Goal: Information Seeking & Learning: Learn about a topic

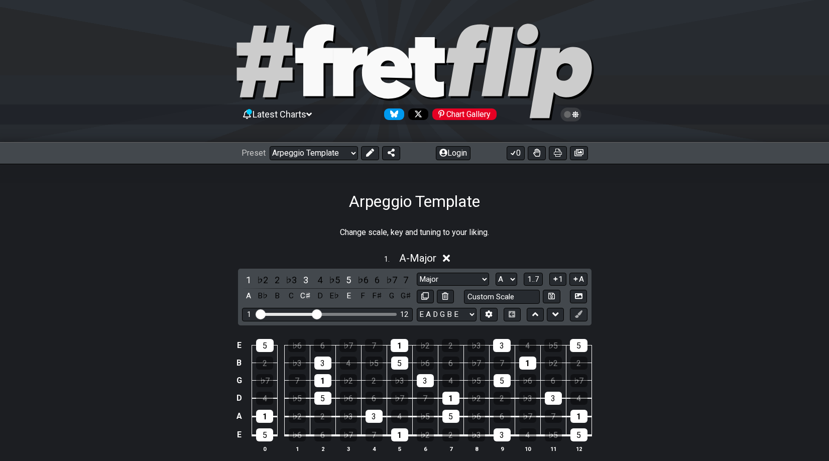
select select "/023330804210"
select select "A"
select select "D"
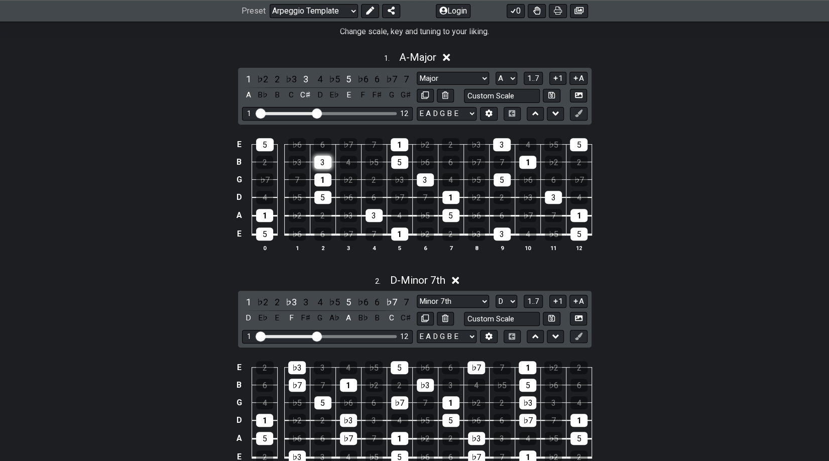
click at [326, 163] on div "3" at bounding box center [322, 162] width 17 height 13
click at [323, 175] on div "1" at bounding box center [322, 179] width 17 height 13
click at [325, 159] on div "3" at bounding box center [322, 162] width 17 height 13
click at [323, 179] on div "1" at bounding box center [322, 179] width 17 height 13
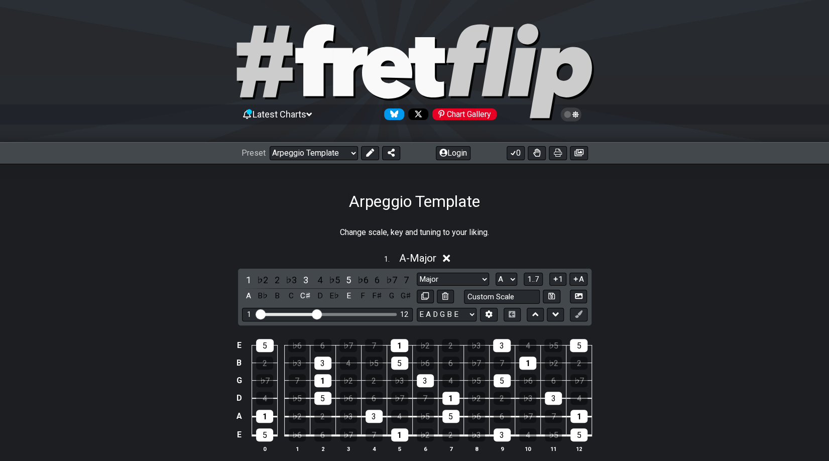
click at [655, 211] on div "Change scale, key and tuning to your liking. 1 . A - Major 1 ♭2 2 ♭3 3 4 ♭5 5 ♭…" at bounding box center [414, 461] width 829 height 500
click at [303, 117] on span "Latest Charts" at bounding box center [280, 114] width 54 height 11
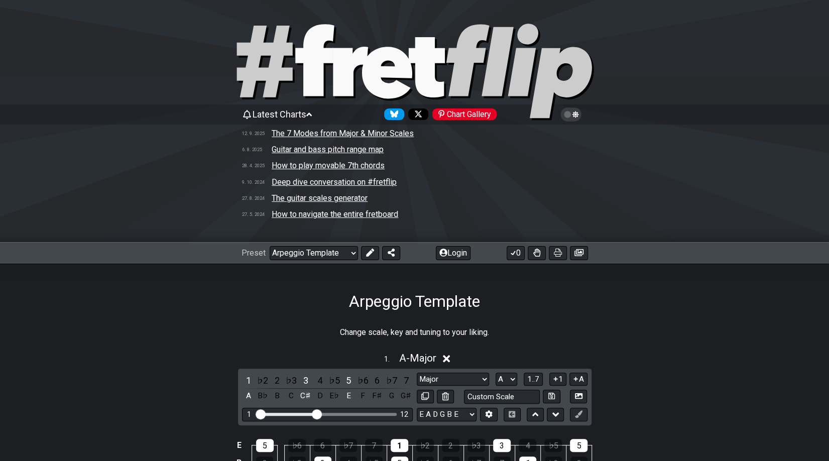
click at [352, 137] on td "The 7 Modes from Major & Minor Scales" at bounding box center [342, 133] width 143 height 11
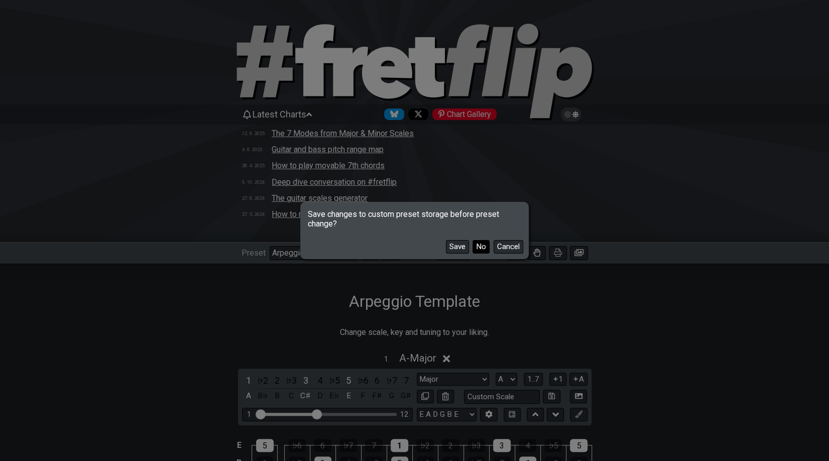
click at [484, 249] on button "No" at bounding box center [480, 247] width 17 height 14
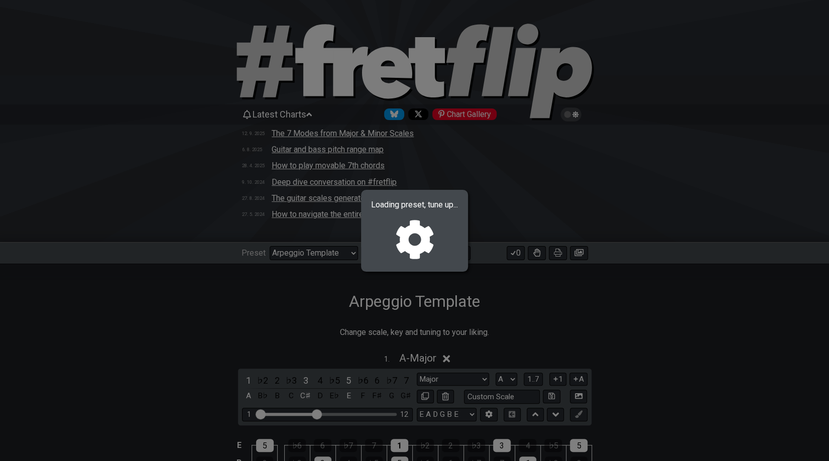
select select "/welcome"
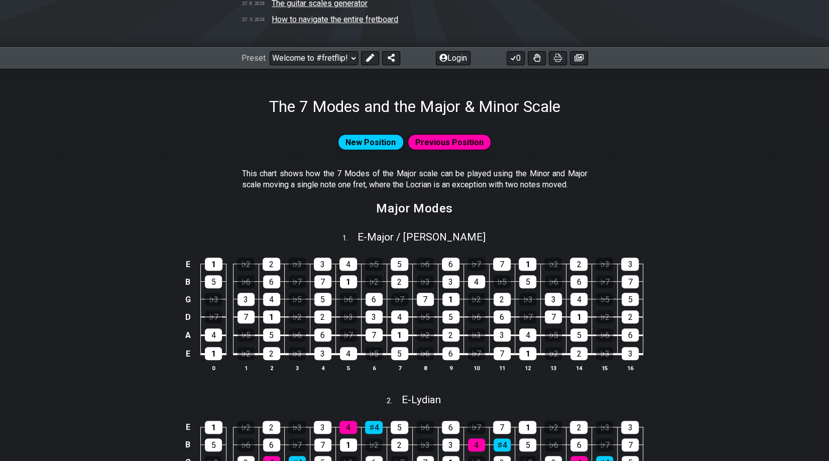
scroll to position [201, 0]
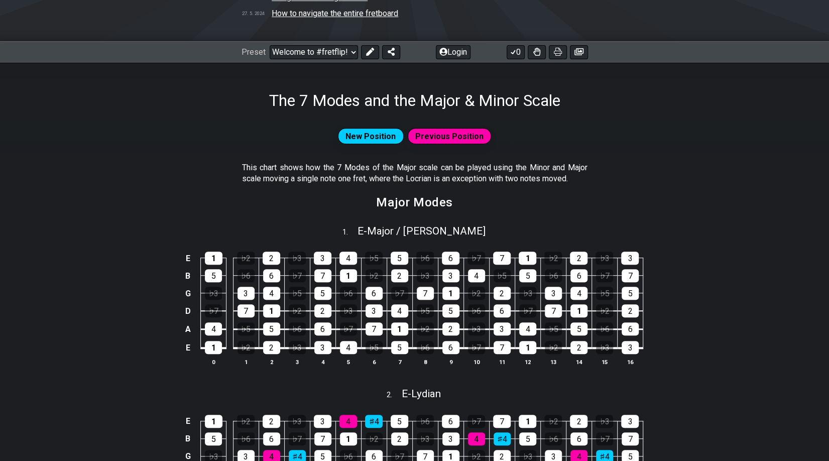
click at [385, 135] on span "New Position" at bounding box center [370, 136] width 50 height 15
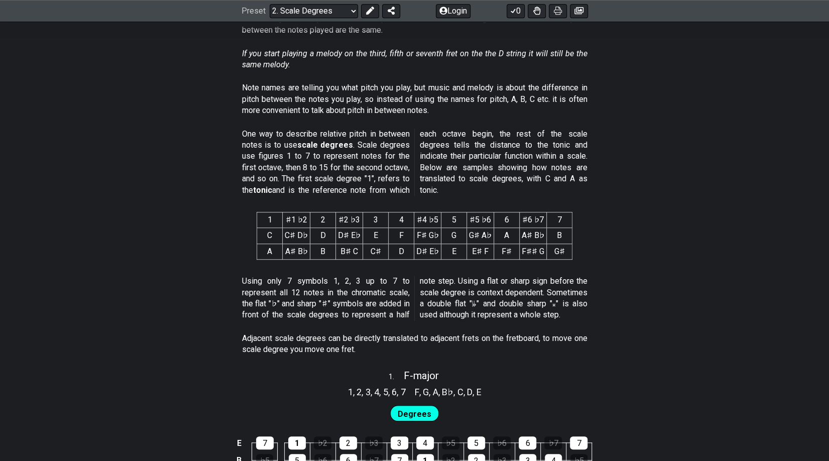
scroll to position [351, 0]
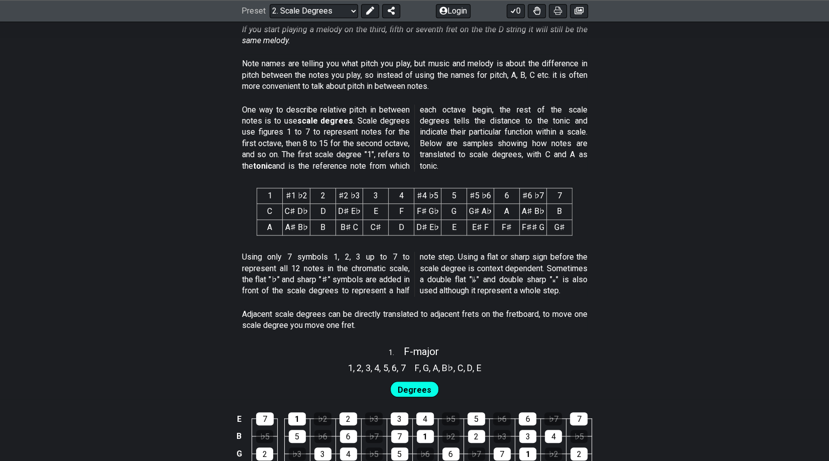
drag, startPoint x: 487, startPoint y: 1, endPoint x: 600, endPoint y: 212, distance: 240.1
click at [733, 384] on div "Degrees" at bounding box center [414, 387] width 829 height 25
